Goal: Task Accomplishment & Management: Use online tool/utility

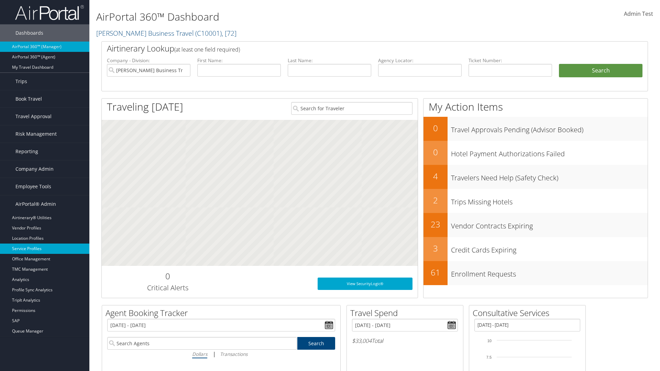
click at [45, 249] on link "Service Profiles" at bounding box center [44, 249] width 89 height 10
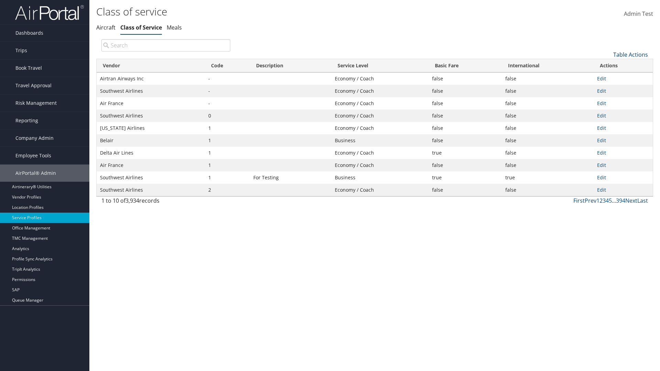
click at [631, 54] on link "Table Actions" at bounding box center [630, 55] width 35 height 8
click at [607, 77] on link "Download Report" at bounding box center [607, 77] width 90 height 12
